Goal: Communication & Community: Answer question/provide support

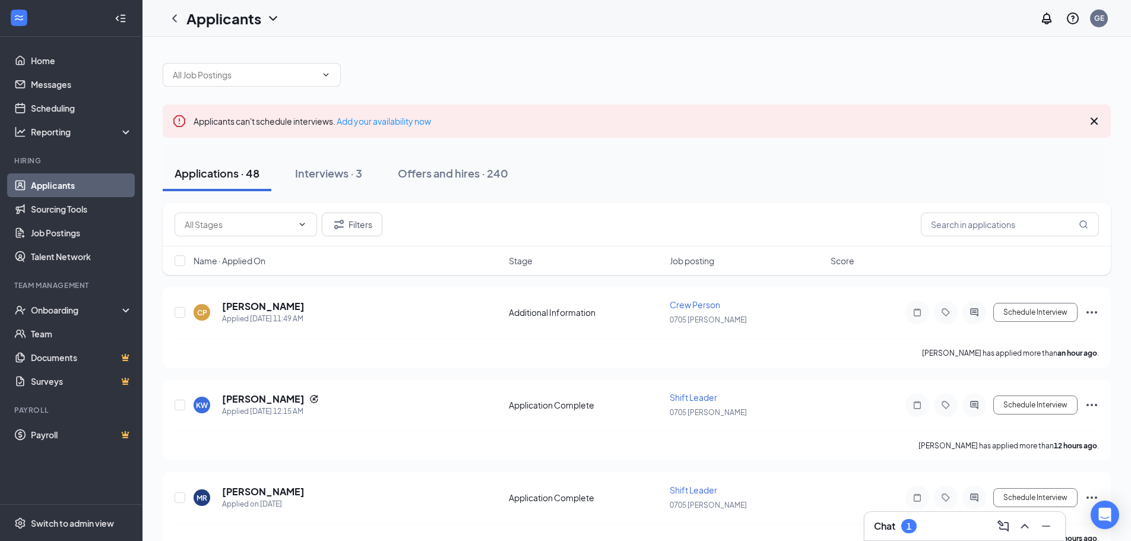
click at [924, 526] on div "Chat 1" at bounding box center [965, 526] width 182 height 19
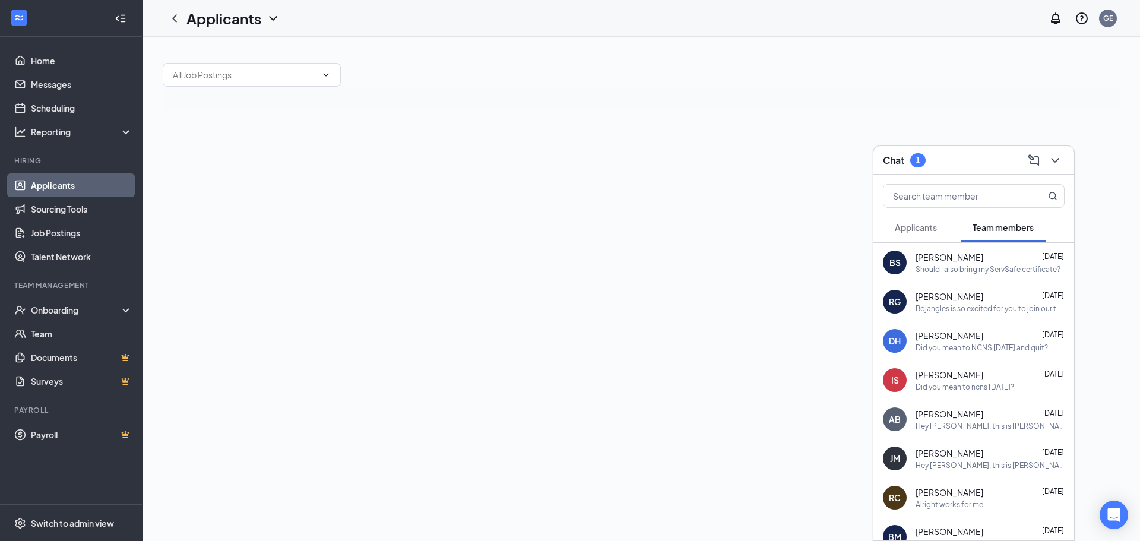
click at [940, 228] on button "Applicants" at bounding box center [916, 228] width 66 height 30
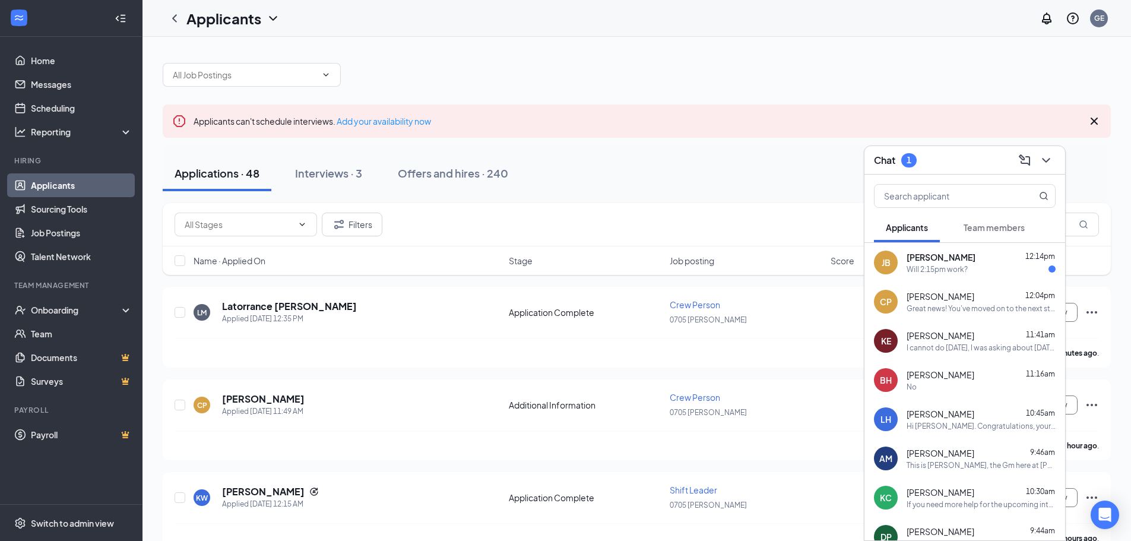
click at [986, 168] on div "Chat 1" at bounding box center [965, 160] width 182 height 18
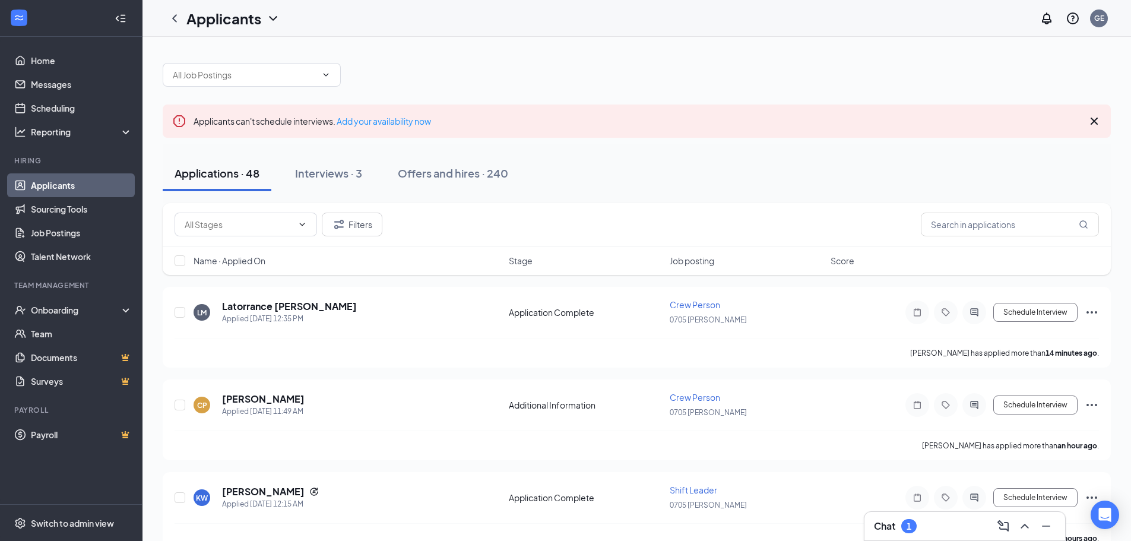
click at [959, 521] on div "Chat 1" at bounding box center [965, 526] width 182 height 19
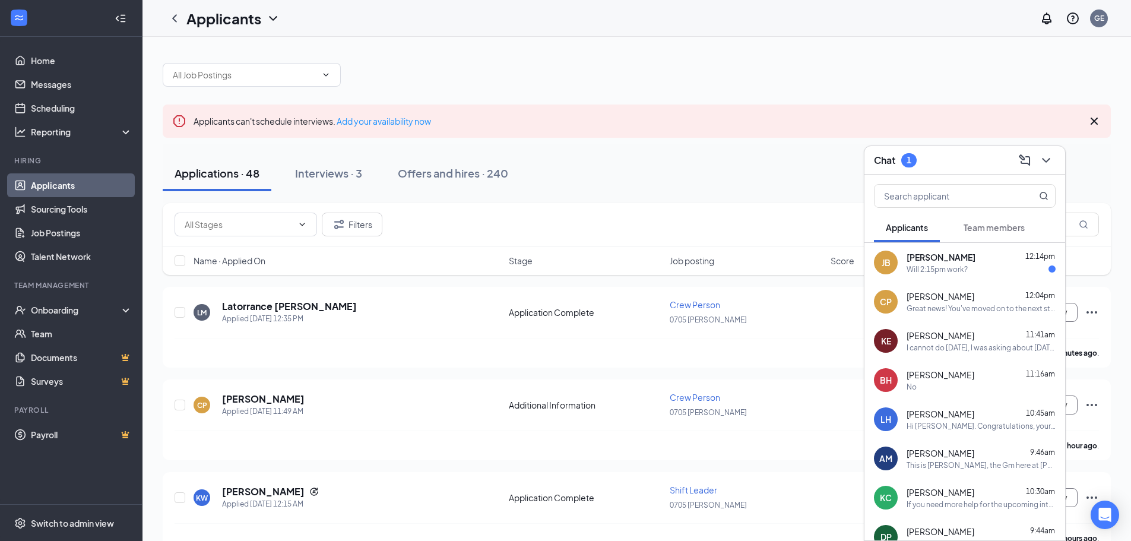
click at [972, 253] on div "[PERSON_NAME] 12:14pm" at bounding box center [981, 257] width 149 height 12
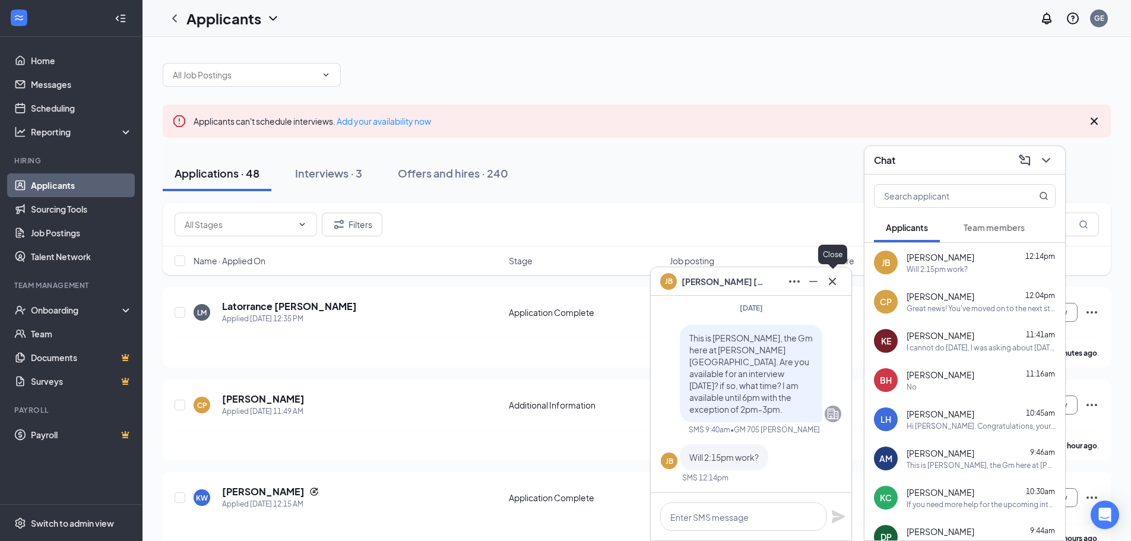
click at [829, 280] on icon "Cross" at bounding box center [833, 281] width 14 height 14
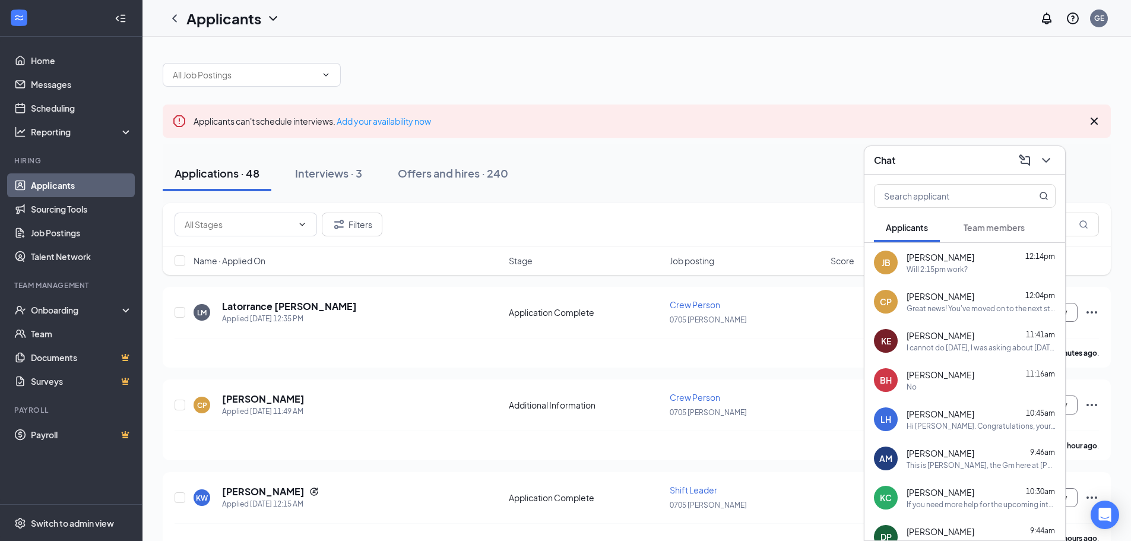
click at [968, 163] on div "Chat" at bounding box center [965, 160] width 182 height 18
